Goal: Task Accomplishment & Management: Use online tool/utility

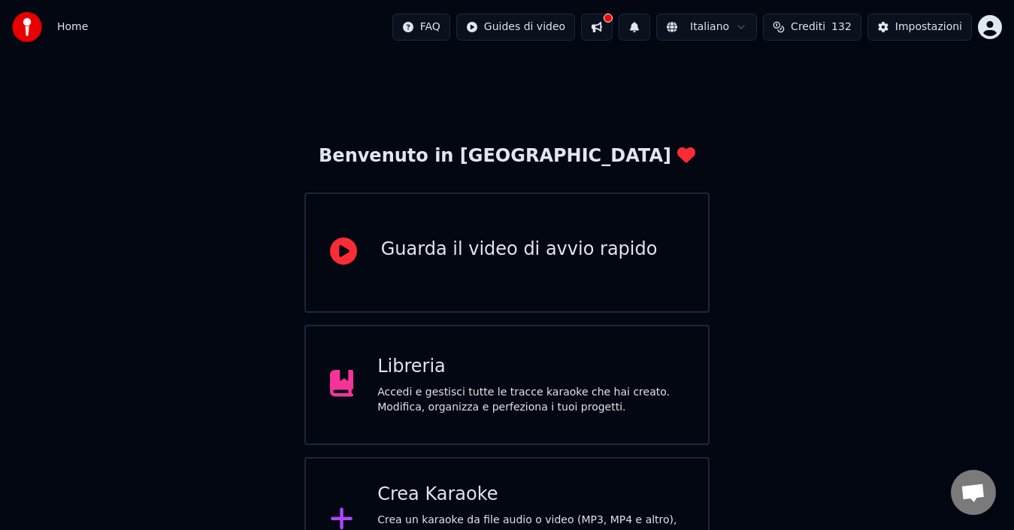
click at [528, 493] on div "Crea Karaoke" at bounding box center [530, 495] width 307 height 24
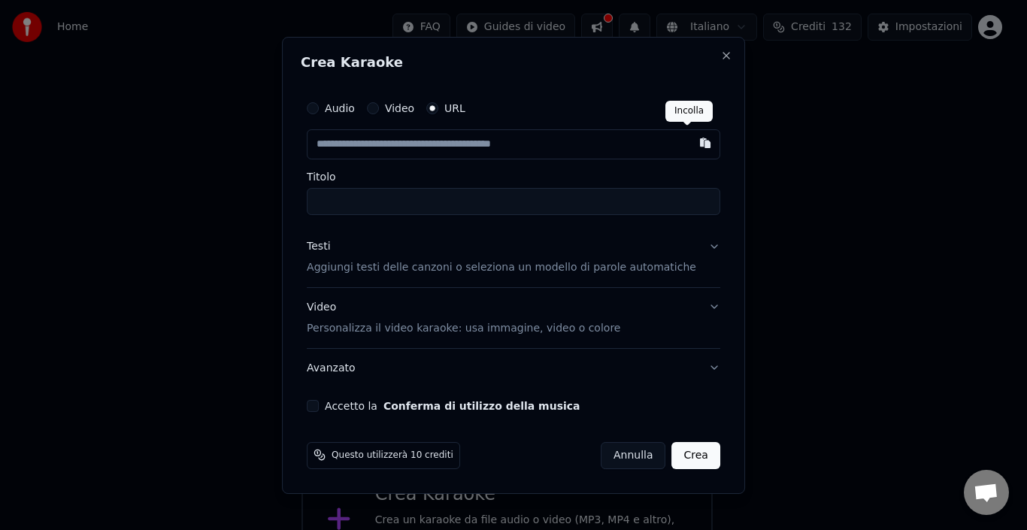
click at [691, 147] on button "button" at bounding box center [705, 142] width 30 height 27
type input "**********"
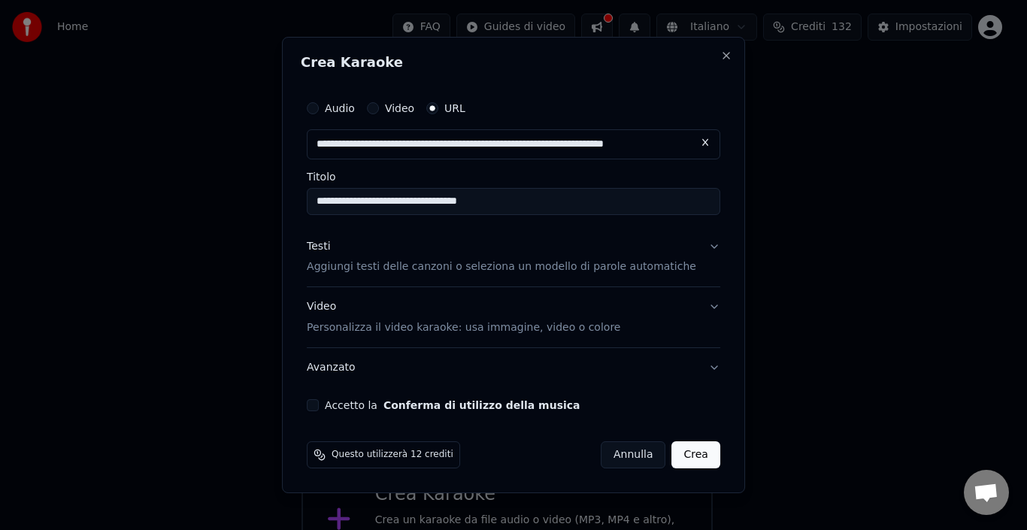
type input "**********"
click at [319, 405] on button "Accetto la Conferma di utilizzo della musica" at bounding box center [313, 405] width 12 height 12
click at [675, 453] on button "Crea" at bounding box center [696, 454] width 48 height 27
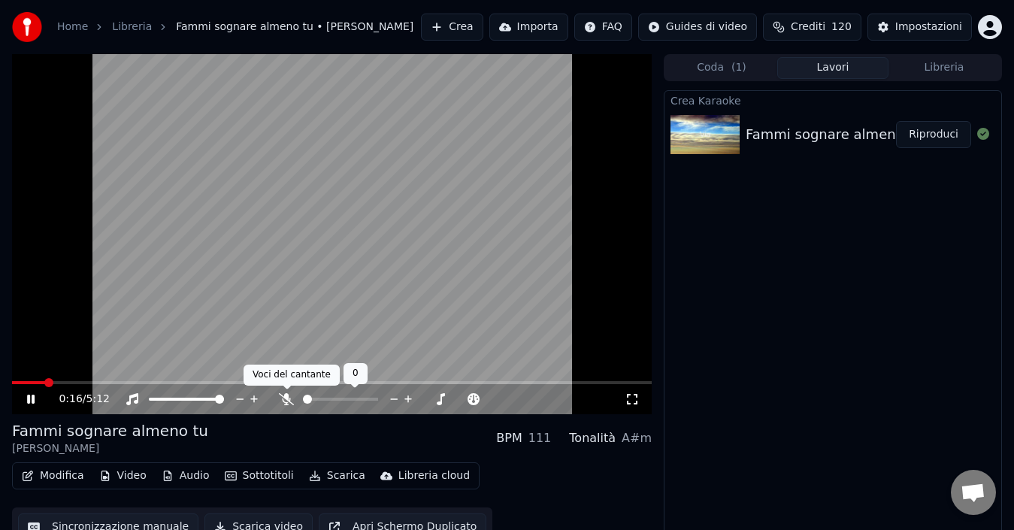
click at [283, 398] on icon at bounding box center [286, 399] width 15 height 12
click at [12, 379] on span at bounding box center [16, 382] width 9 height 9
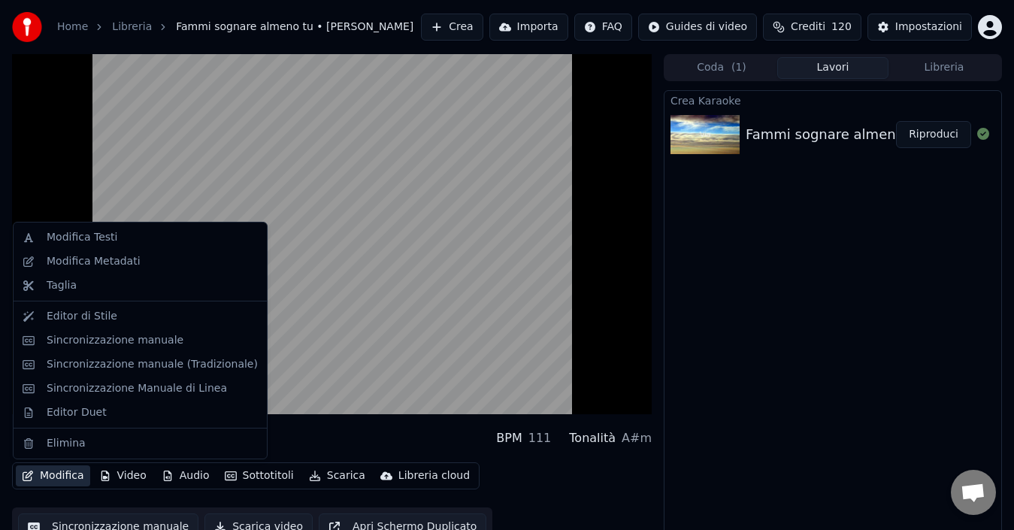
click at [63, 465] on button "Modifica" at bounding box center [53, 475] width 74 height 21
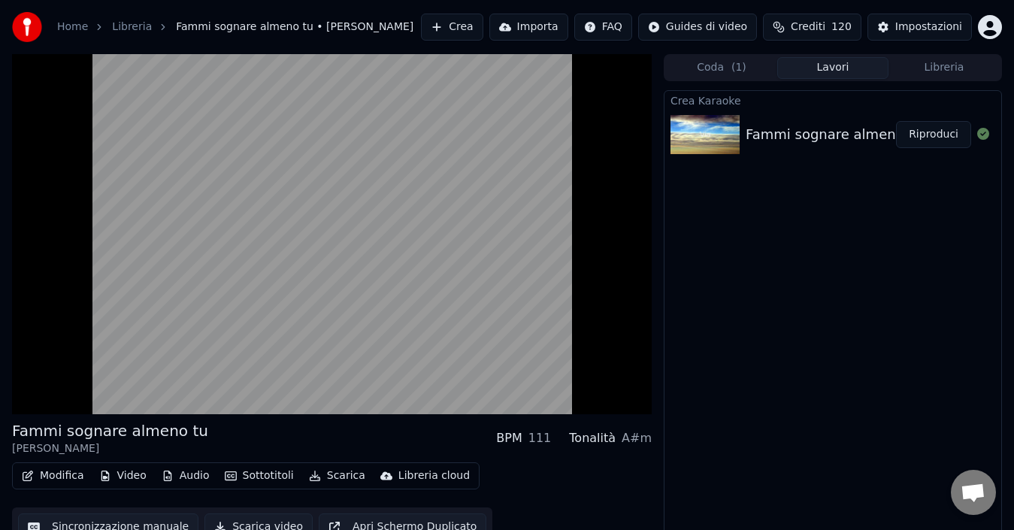
click at [576, 507] on div "Modifica Video Audio Sottotitoli Scarica Libreria cloud Sincronizzazione manual…" at bounding box center [332, 504] width 640 height 84
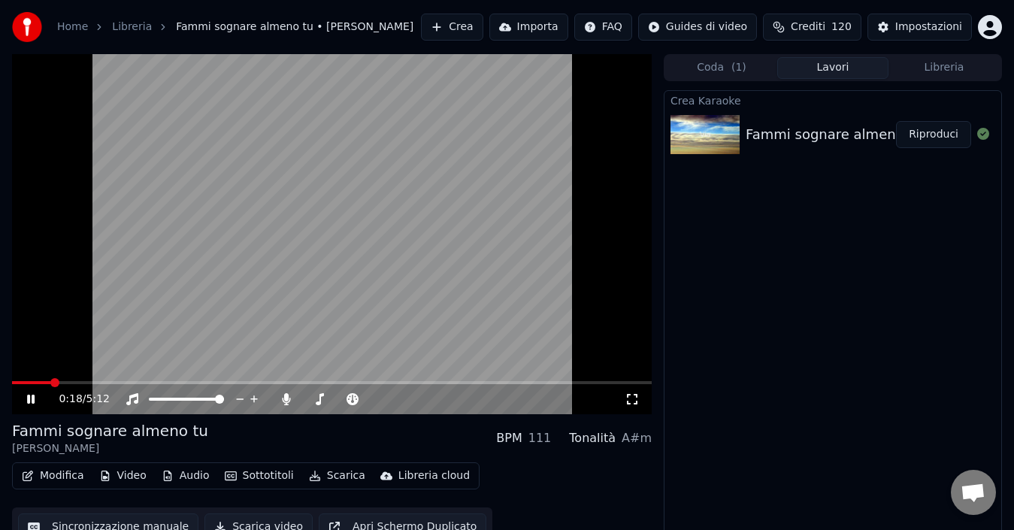
click at [31, 401] on icon at bounding box center [41, 399] width 35 height 12
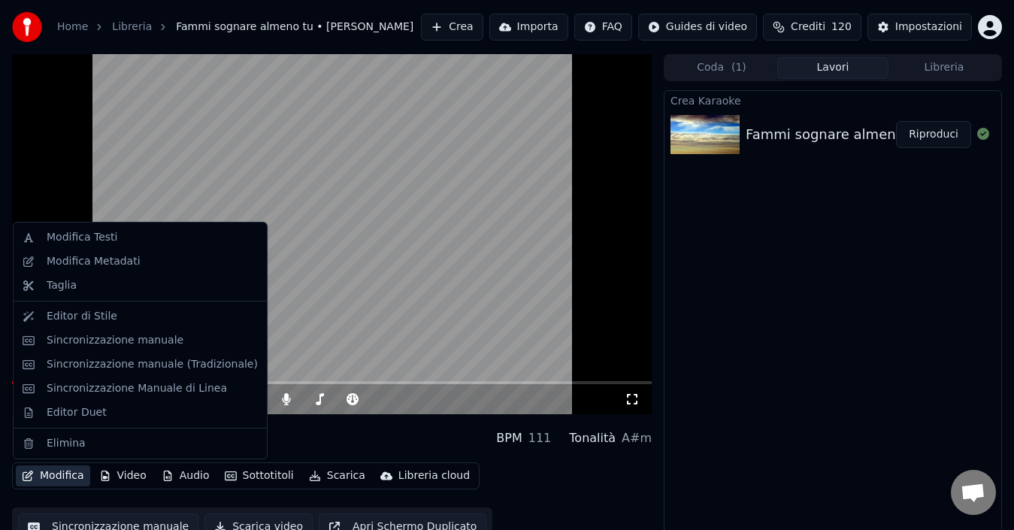
click at [67, 477] on button "Modifica" at bounding box center [53, 475] width 74 height 21
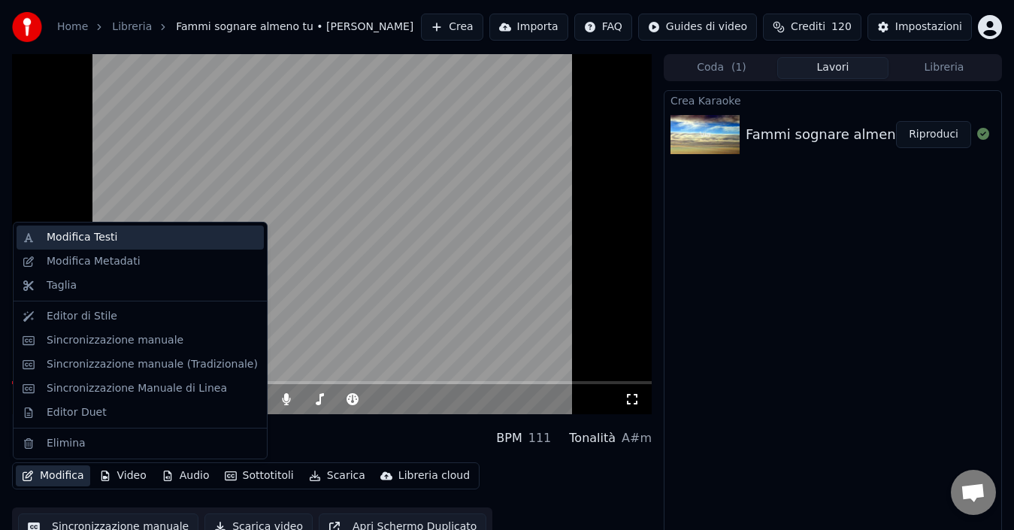
click at [59, 239] on div "Modifica Testi" at bounding box center [82, 237] width 71 height 15
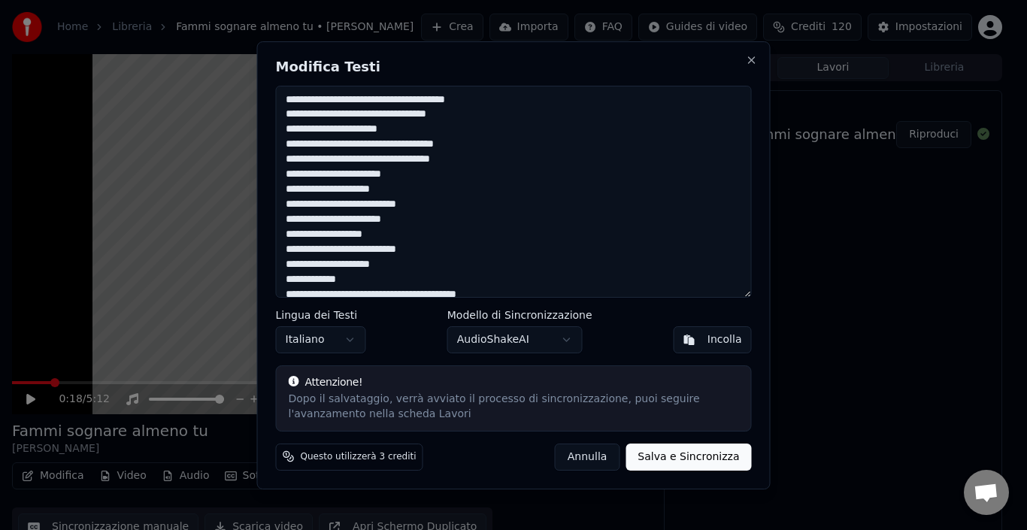
click at [292, 105] on textarea at bounding box center [514, 192] width 476 height 212
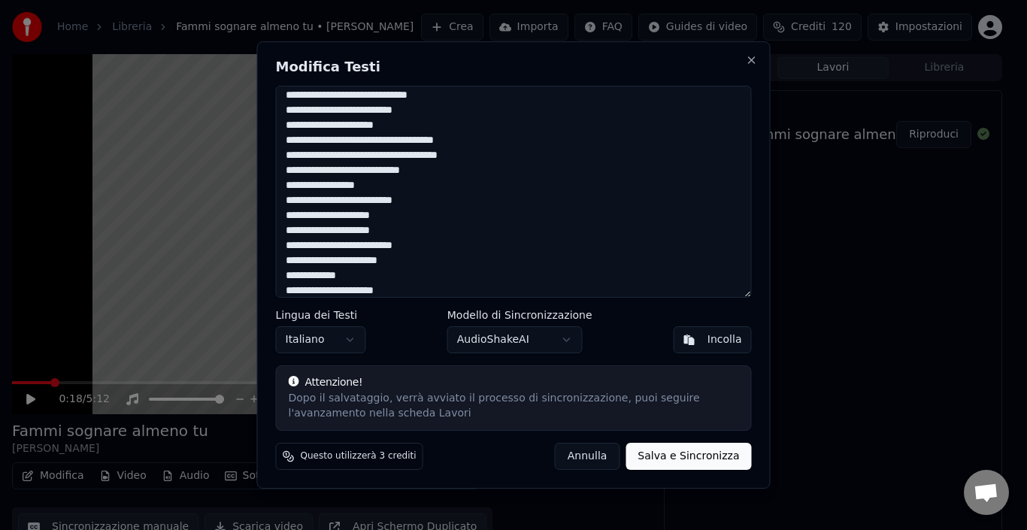
scroll to position [387, 0]
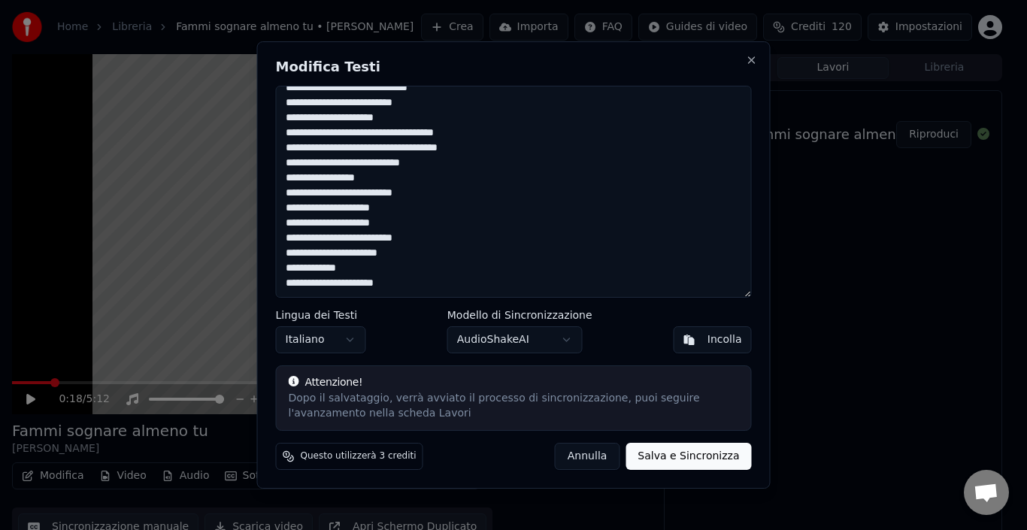
type textarea "**********"
click at [671, 459] on button "Salva e Sincronizza" at bounding box center [689, 456] width 126 height 27
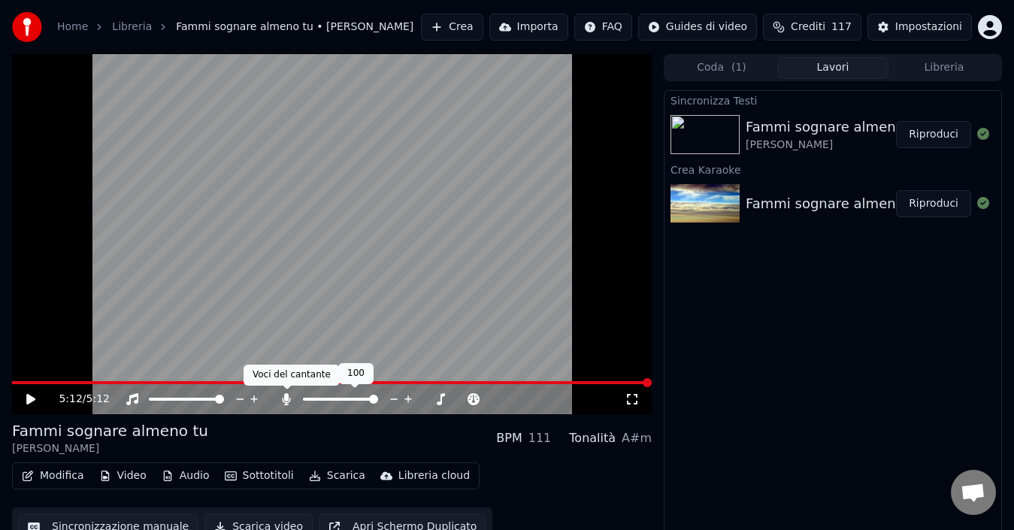
click at [286, 400] on icon at bounding box center [287, 399] width 8 height 12
click at [30, 400] on icon at bounding box center [30, 399] width 9 height 11
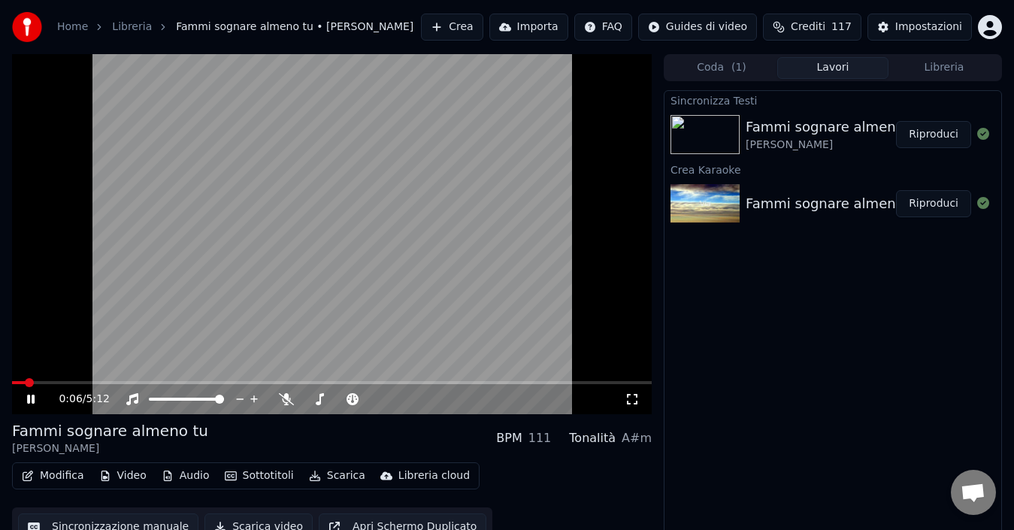
click at [27, 396] on icon at bounding box center [41, 399] width 35 height 12
click at [34, 400] on icon at bounding box center [30, 399] width 9 height 11
click at [32, 393] on icon at bounding box center [41, 399] width 35 height 12
click at [52, 480] on button "Modifica" at bounding box center [53, 475] width 74 height 21
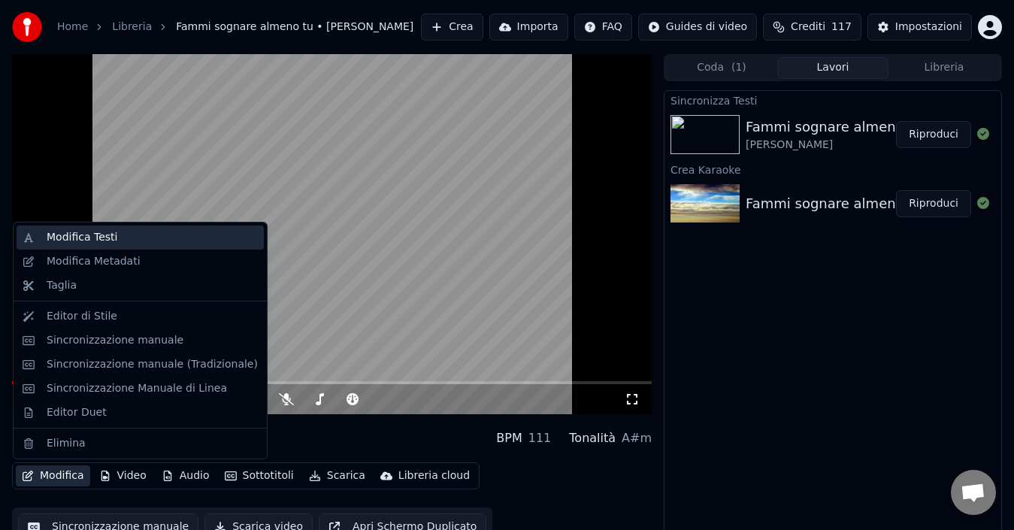
click at [95, 237] on div "Modifica Testi" at bounding box center [82, 237] width 71 height 15
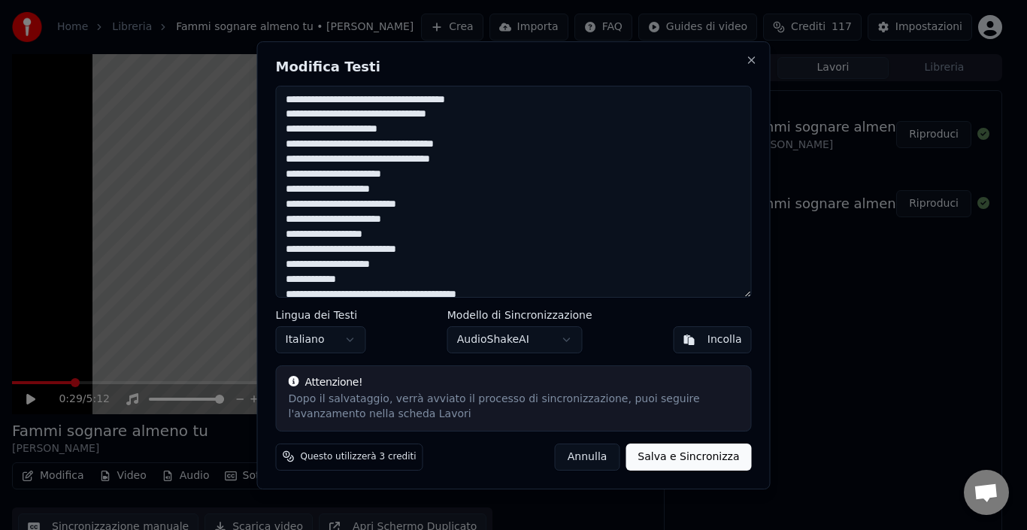
click at [290, 144] on textarea at bounding box center [514, 192] width 476 height 212
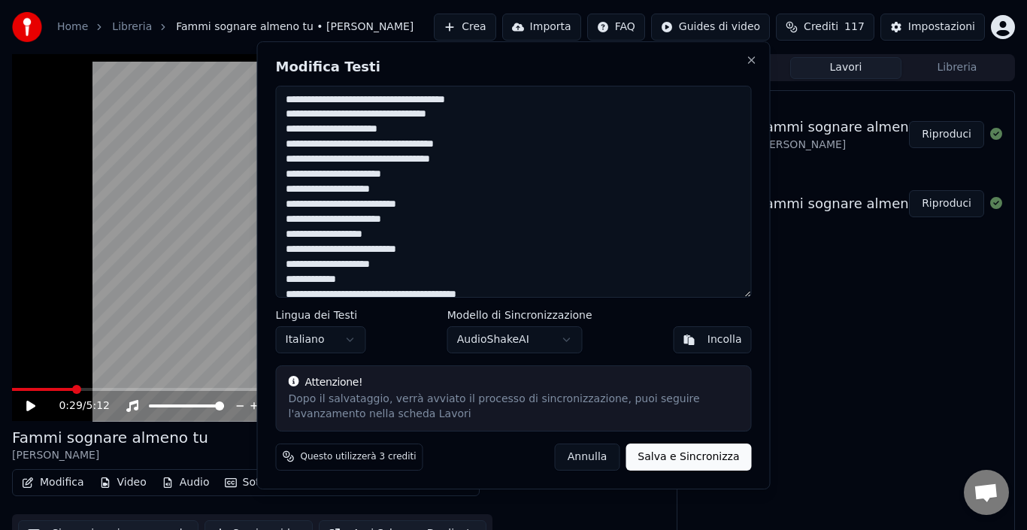
type textarea "**********"
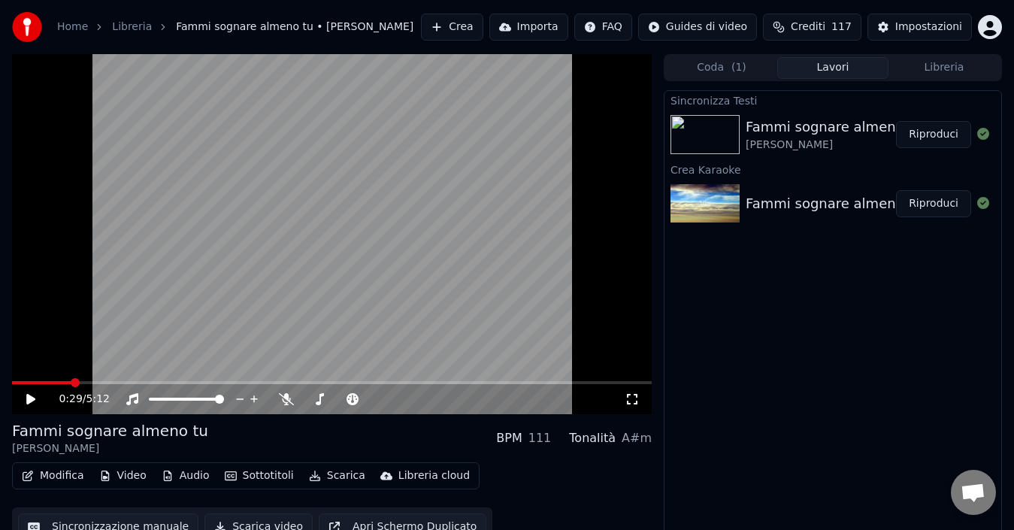
click at [29, 398] on icon at bounding box center [30, 399] width 9 height 11
click at [29, 398] on icon at bounding box center [31, 399] width 8 height 9
click at [62, 475] on button "Modifica" at bounding box center [53, 475] width 74 height 21
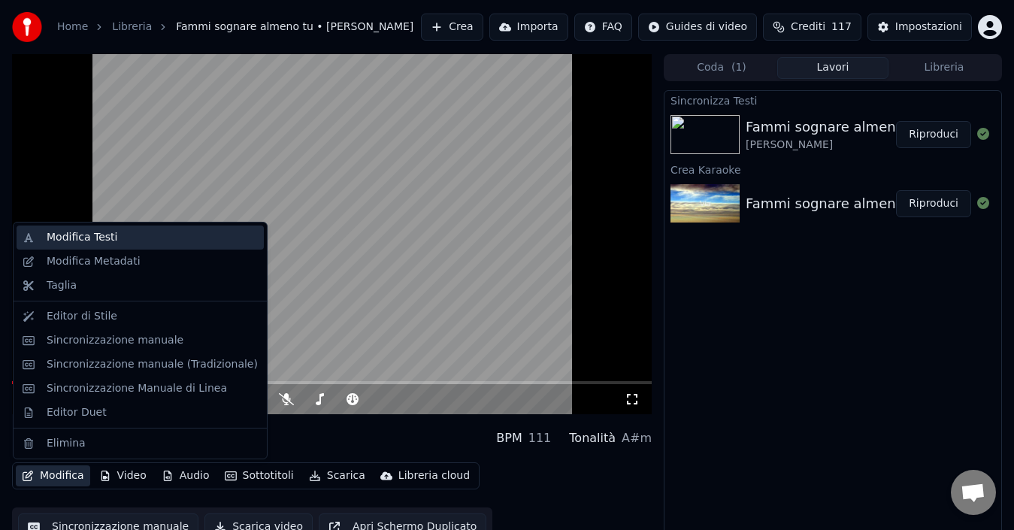
click at [71, 235] on div "Modifica Testi" at bounding box center [82, 237] width 71 height 15
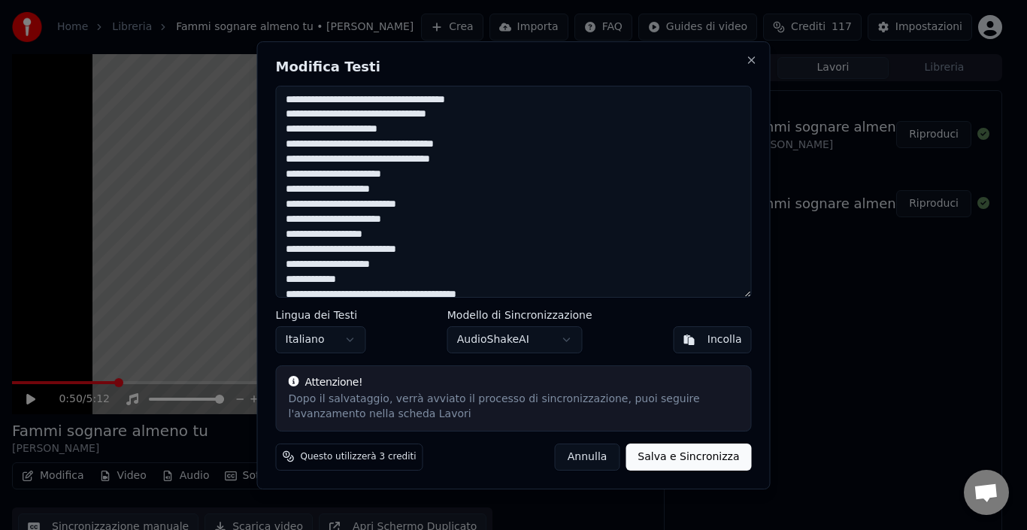
drag, startPoint x: 438, startPoint y: 71, endPoint x: 517, endPoint y: 77, distance: 78.4
click at [517, 77] on div "Modifica Testi Lingua dei Testi Italiano Modello di Sincronizzazione AudioShake…" at bounding box center [514, 265] width 514 height 448
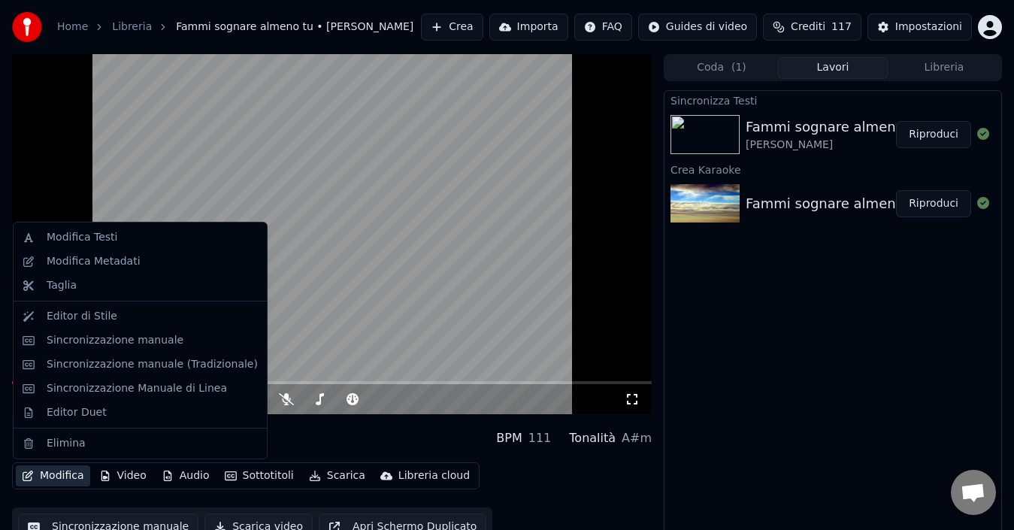
click at [59, 471] on button "Modifica" at bounding box center [53, 475] width 74 height 21
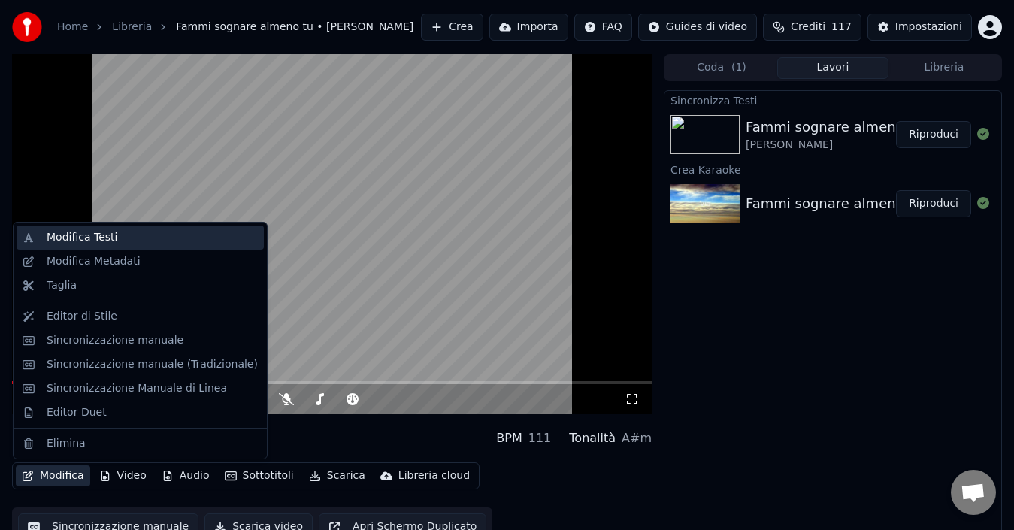
click at [77, 243] on div "Modifica Testi" at bounding box center [82, 237] width 71 height 15
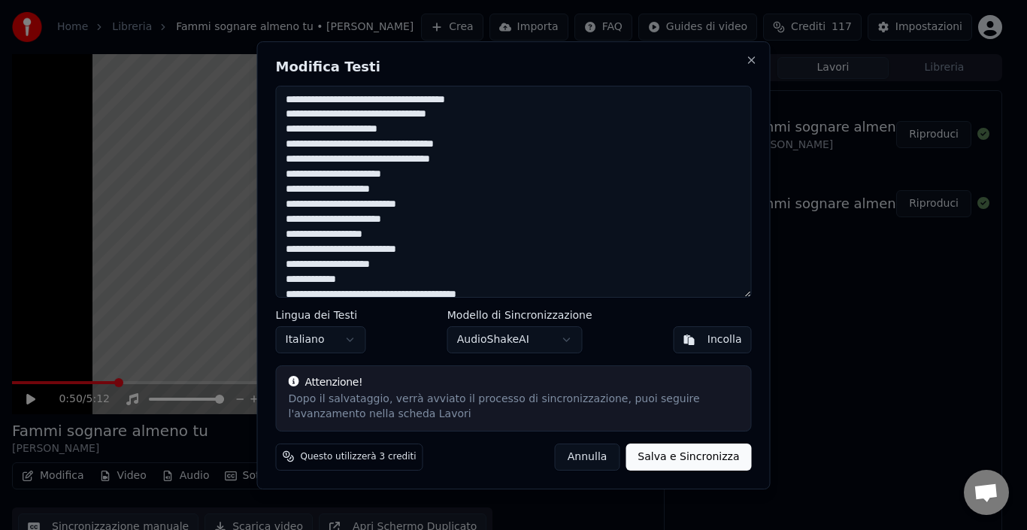
drag, startPoint x: 297, startPoint y: 205, endPoint x: 342, endPoint y: 223, distance: 48.3
click at [310, 210] on textarea at bounding box center [514, 192] width 476 height 212
click at [298, 202] on textarea at bounding box center [514, 192] width 476 height 212
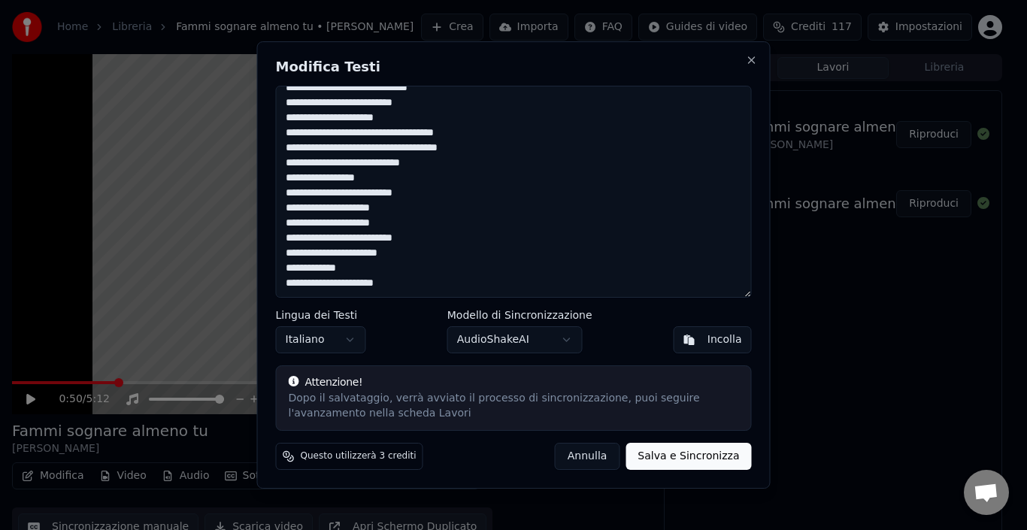
type textarea "**********"
click at [723, 451] on button "Salva e Sincronizza" at bounding box center [689, 456] width 126 height 27
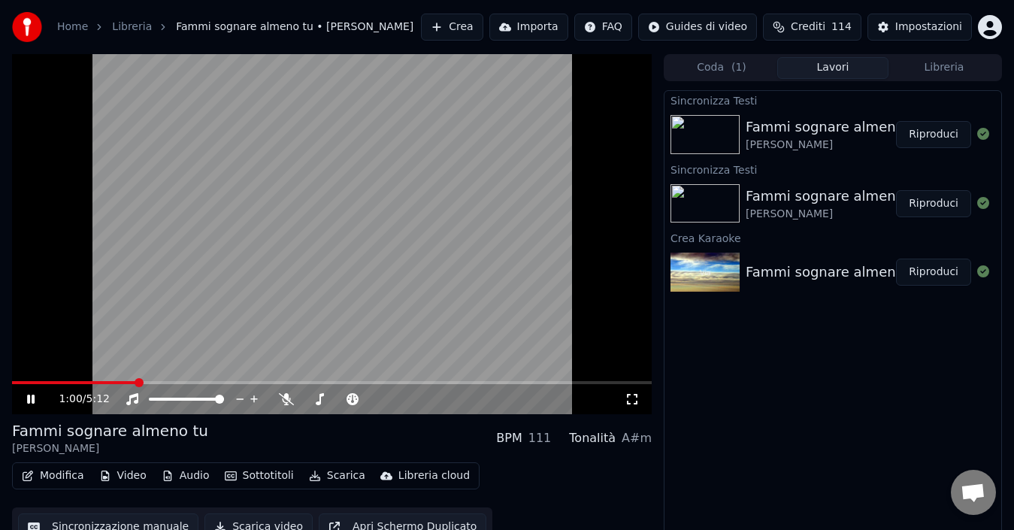
click at [31, 398] on icon at bounding box center [41, 399] width 35 height 12
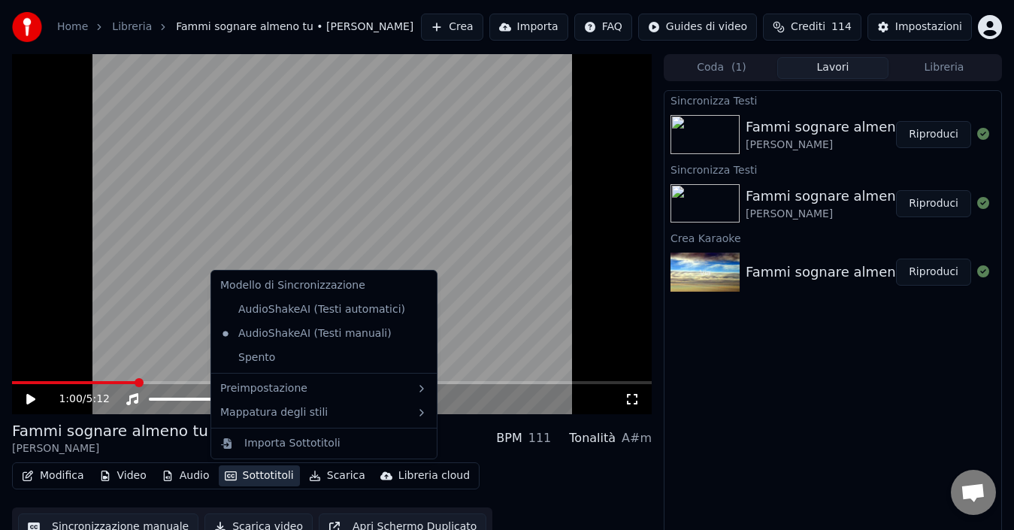
click at [265, 474] on button "Sottotitoli" at bounding box center [259, 475] width 81 height 21
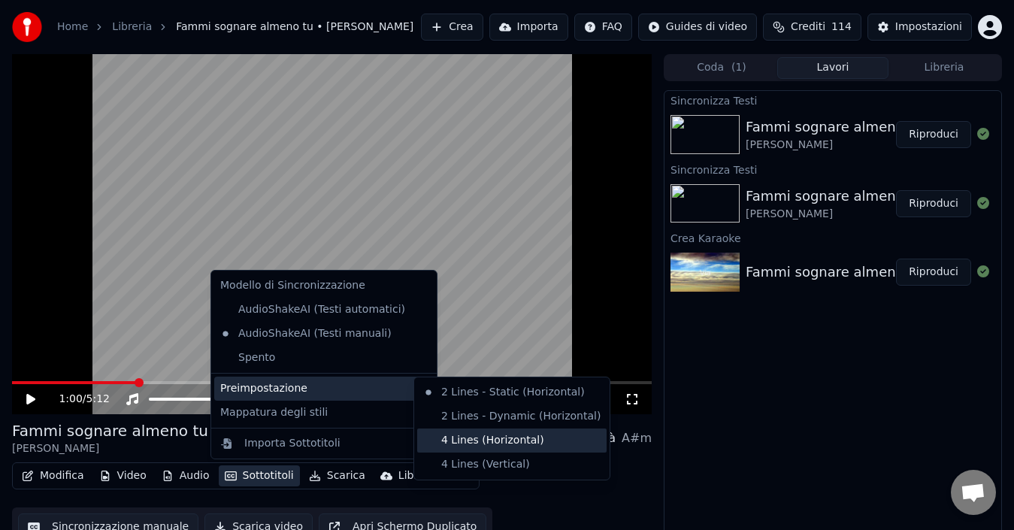
click at [466, 441] on div "4 Lines (Horizontal)" at bounding box center [511, 441] width 189 height 24
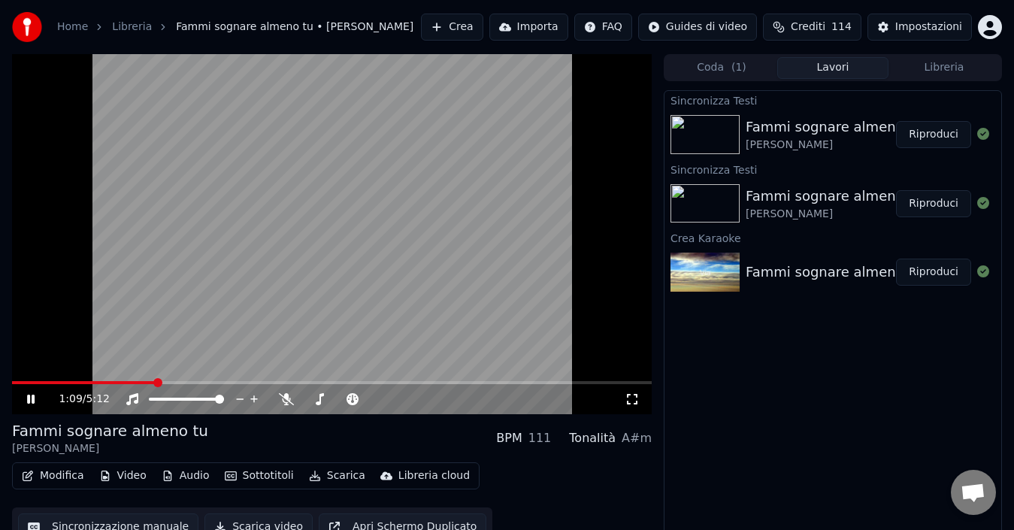
click at [28, 398] on icon at bounding box center [31, 399] width 8 height 9
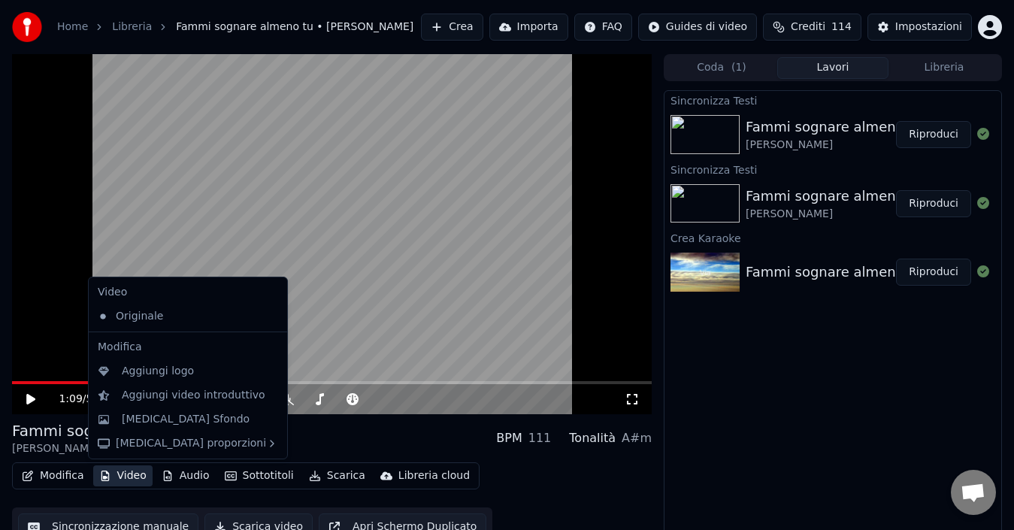
click at [122, 474] on button "Video" at bounding box center [122, 475] width 59 height 21
click at [190, 419] on div "[MEDICAL_DATA] Sfondo" at bounding box center [186, 419] width 128 height 15
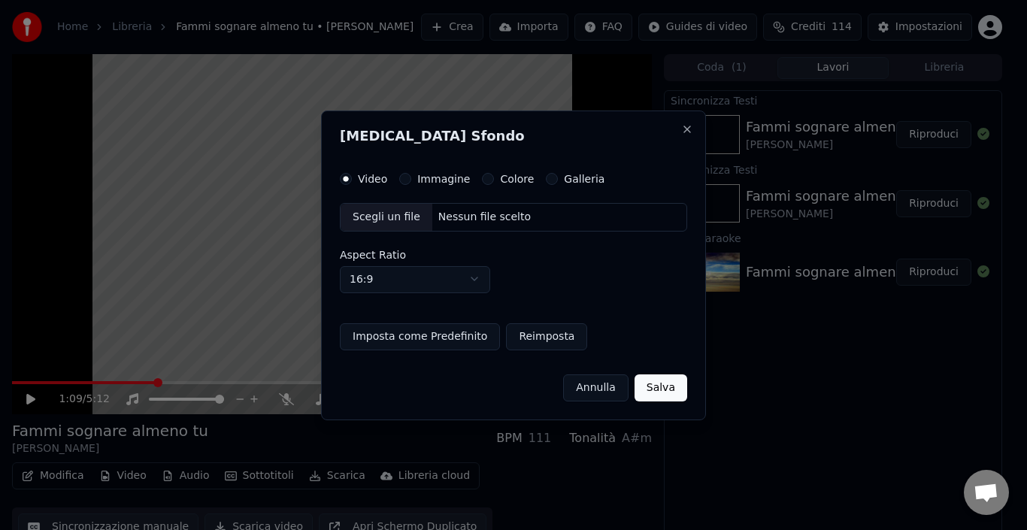
click at [407, 176] on button "Immagine" at bounding box center [405, 179] width 12 height 12
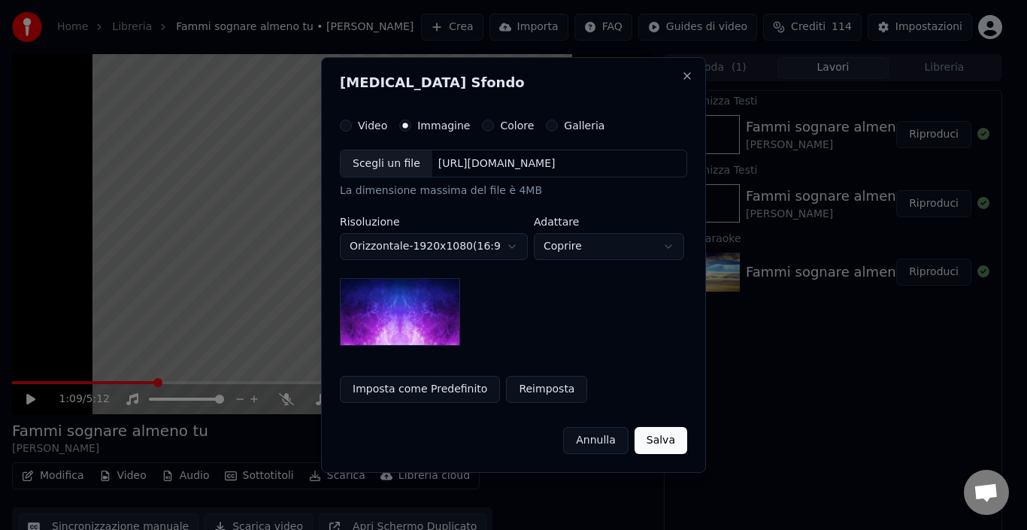
click at [402, 160] on div "Scegli un file" at bounding box center [387, 163] width 92 height 27
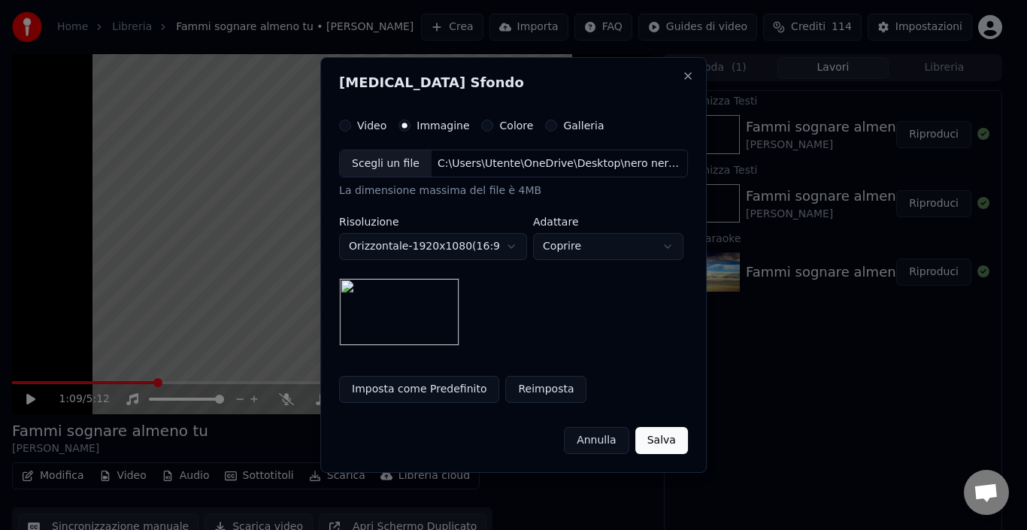
click at [659, 442] on button "Salva" at bounding box center [661, 440] width 53 height 27
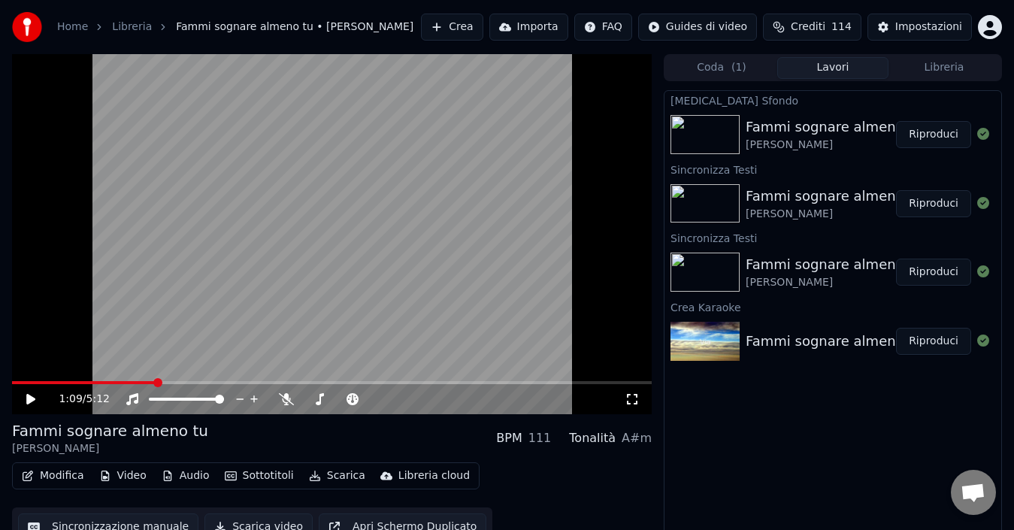
click at [931, 132] on button "Riproduci" at bounding box center [933, 134] width 75 height 27
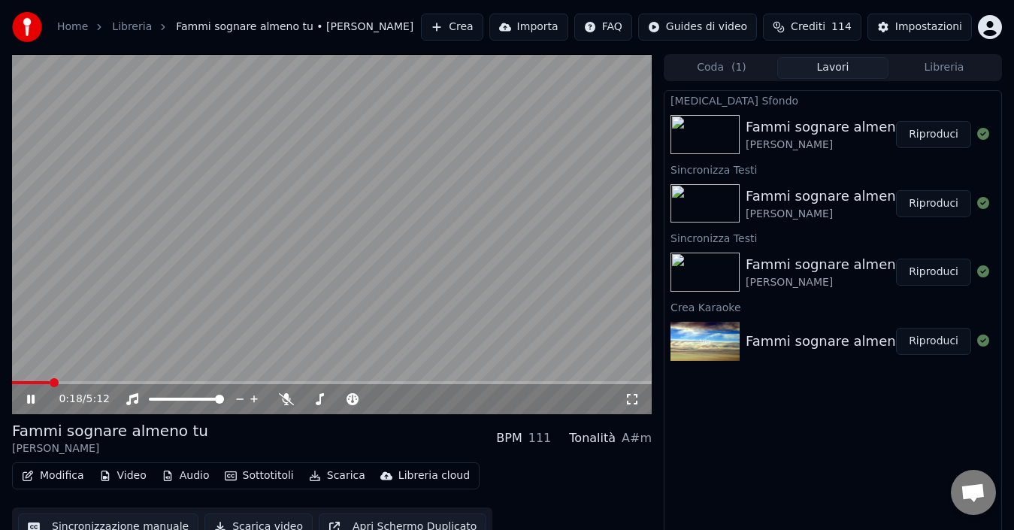
click at [31, 397] on icon at bounding box center [41, 399] width 35 height 12
click at [323, 471] on button "Scarica" at bounding box center [337, 475] width 68 height 21
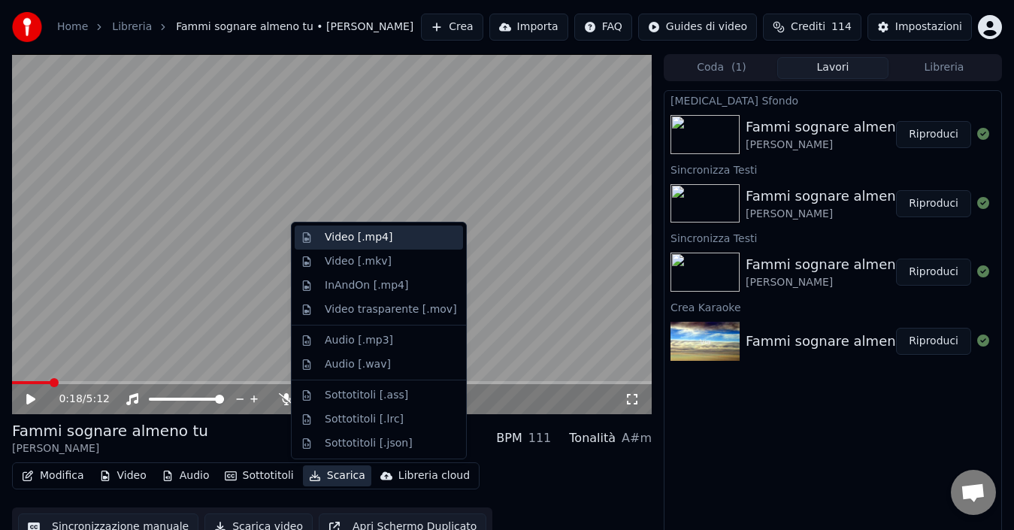
click at [365, 238] on div "Video [.mp4]" at bounding box center [359, 237] width 68 height 15
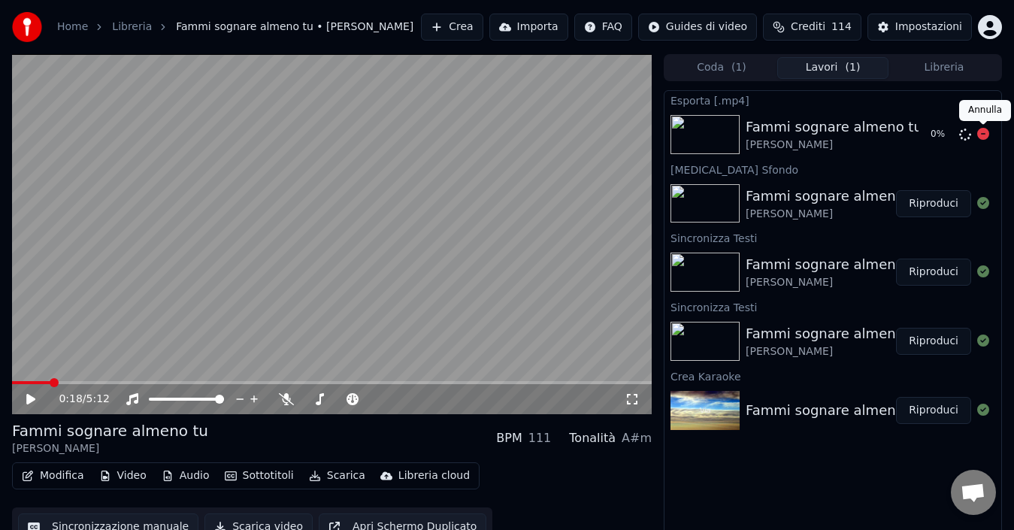
click at [981, 134] on icon at bounding box center [983, 134] width 12 height 12
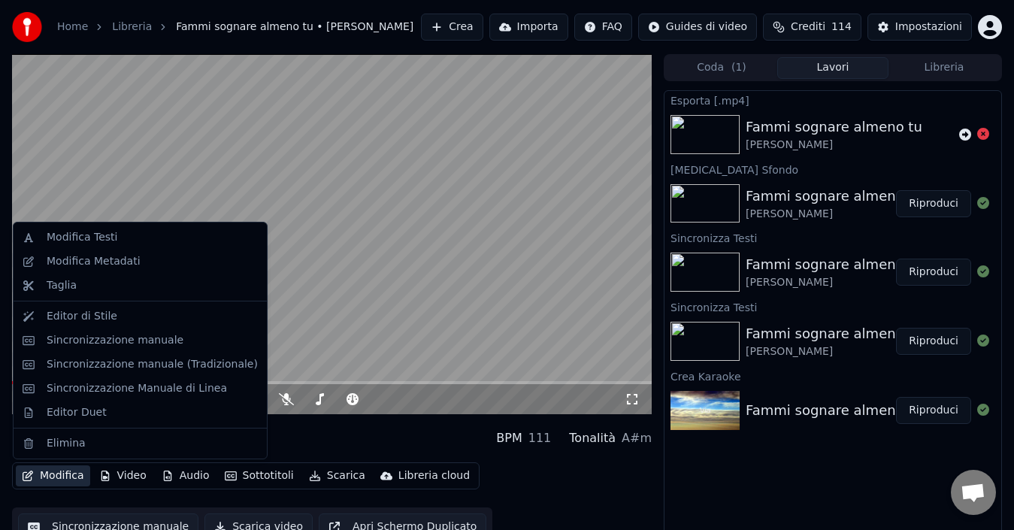
click at [63, 468] on button "Modifica" at bounding box center [53, 475] width 74 height 21
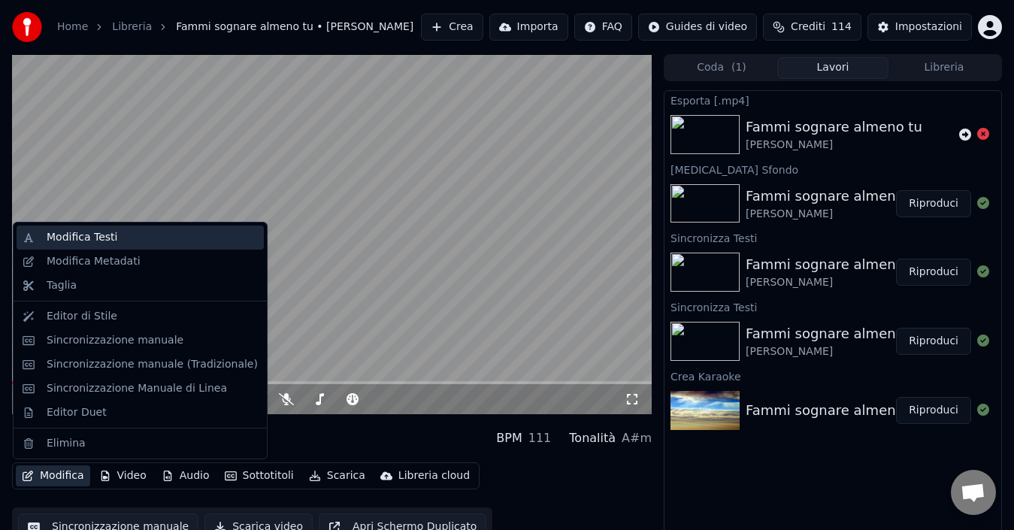
click at [71, 242] on div "Modifica Testi" at bounding box center [82, 237] width 71 height 15
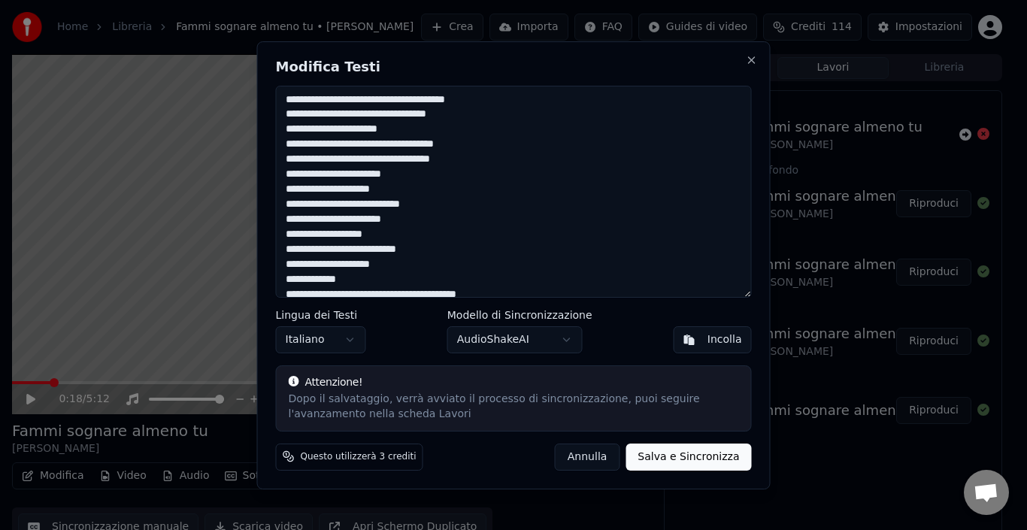
click at [291, 145] on textarea at bounding box center [514, 192] width 476 height 212
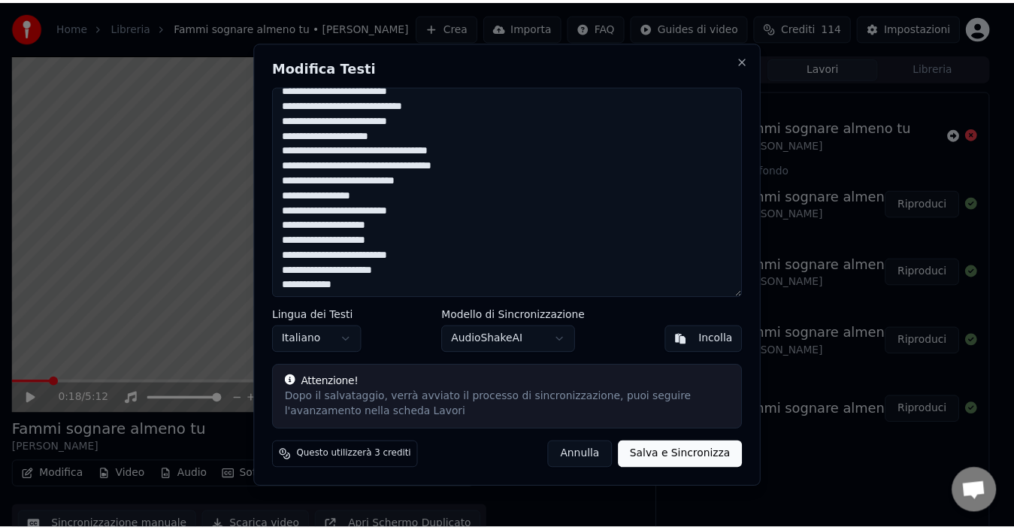
scroll to position [376, 0]
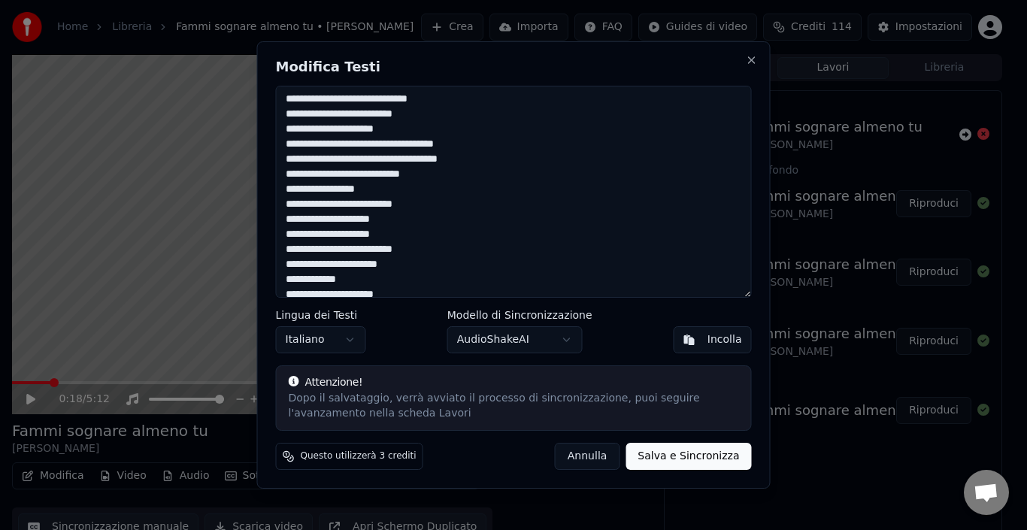
type textarea "**********"
click at [715, 451] on button "Salva e Sincronizza" at bounding box center [689, 456] width 126 height 27
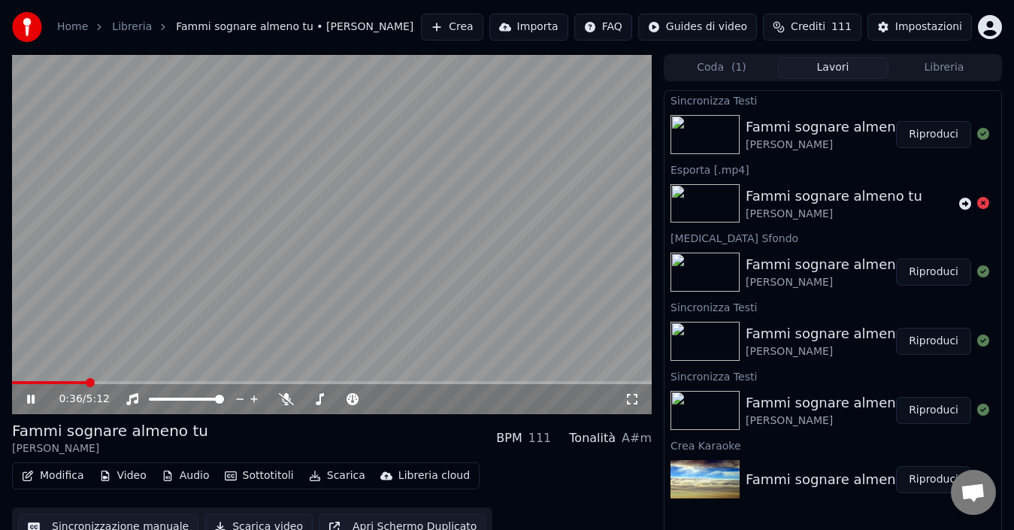
click at [31, 397] on icon at bounding box center [41, 399] width 35 height 12
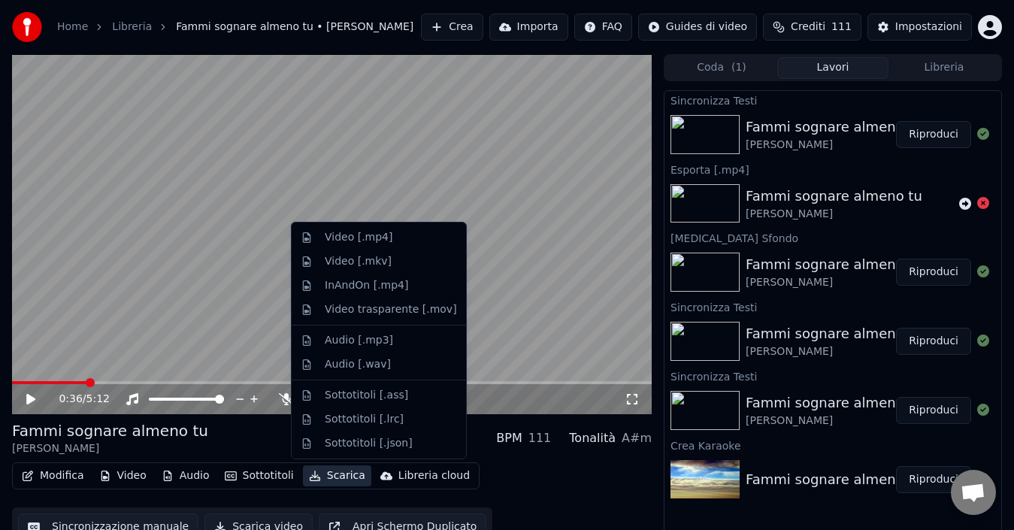
click at [343, 478] on button "Scarica" at bounding box center [337, 475] width 68 height 21
click at [366, 236] on div "Video [.mp4]" at bounding box center [359, 237] width 68 height 15
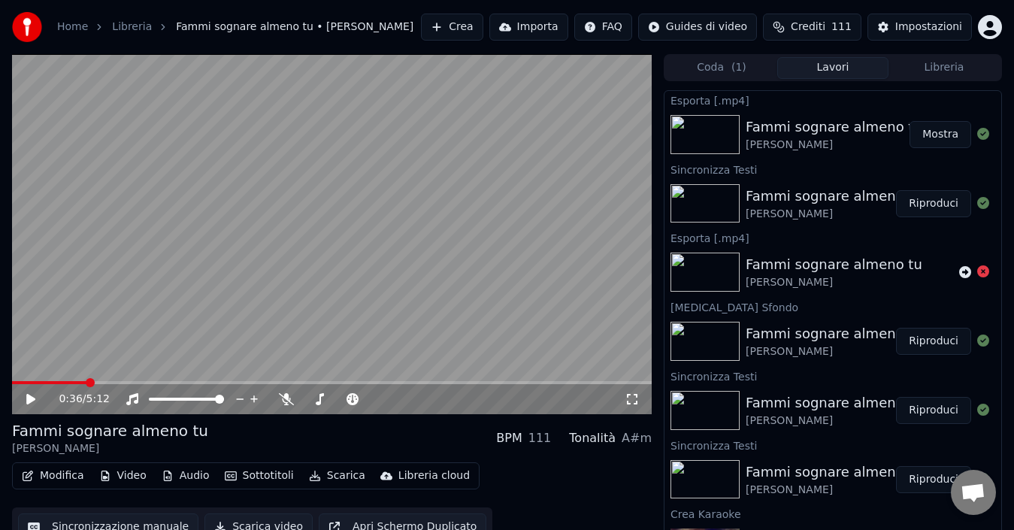
click at [920, 127] on button "Mostra" at bounding box center [941, 134] width 62 height 27
click at [926, 137] on button "Mostra" at bounding box center [941, 134] width 62 height 27
click at [74, 26] on link "Home" at bounding box center [72, 27] width 31 height 15
